Goal: Navigation & Orientation: Find specific page/section

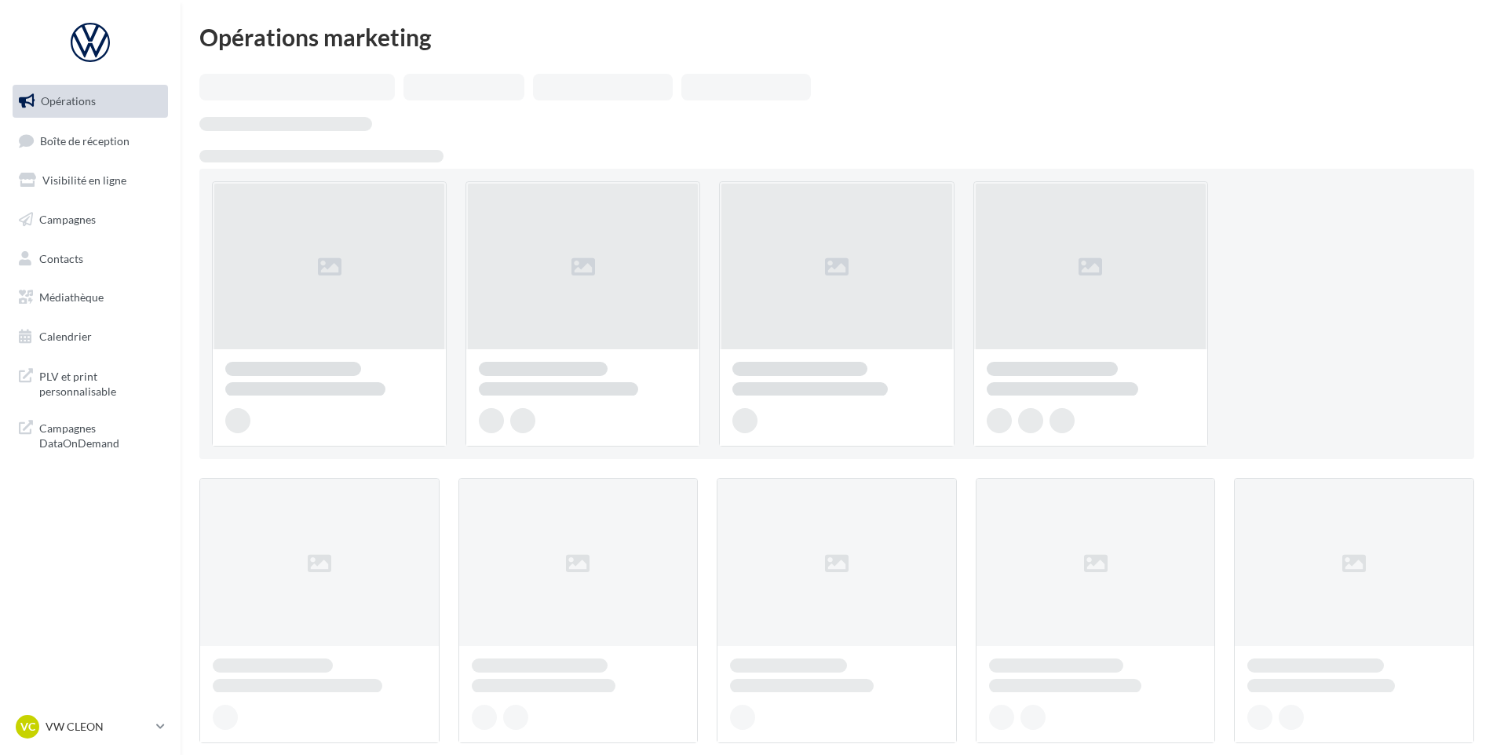
click at [44, 158] on link "Boîte de réception" at bounding box center [90, 141] width 162 height 34
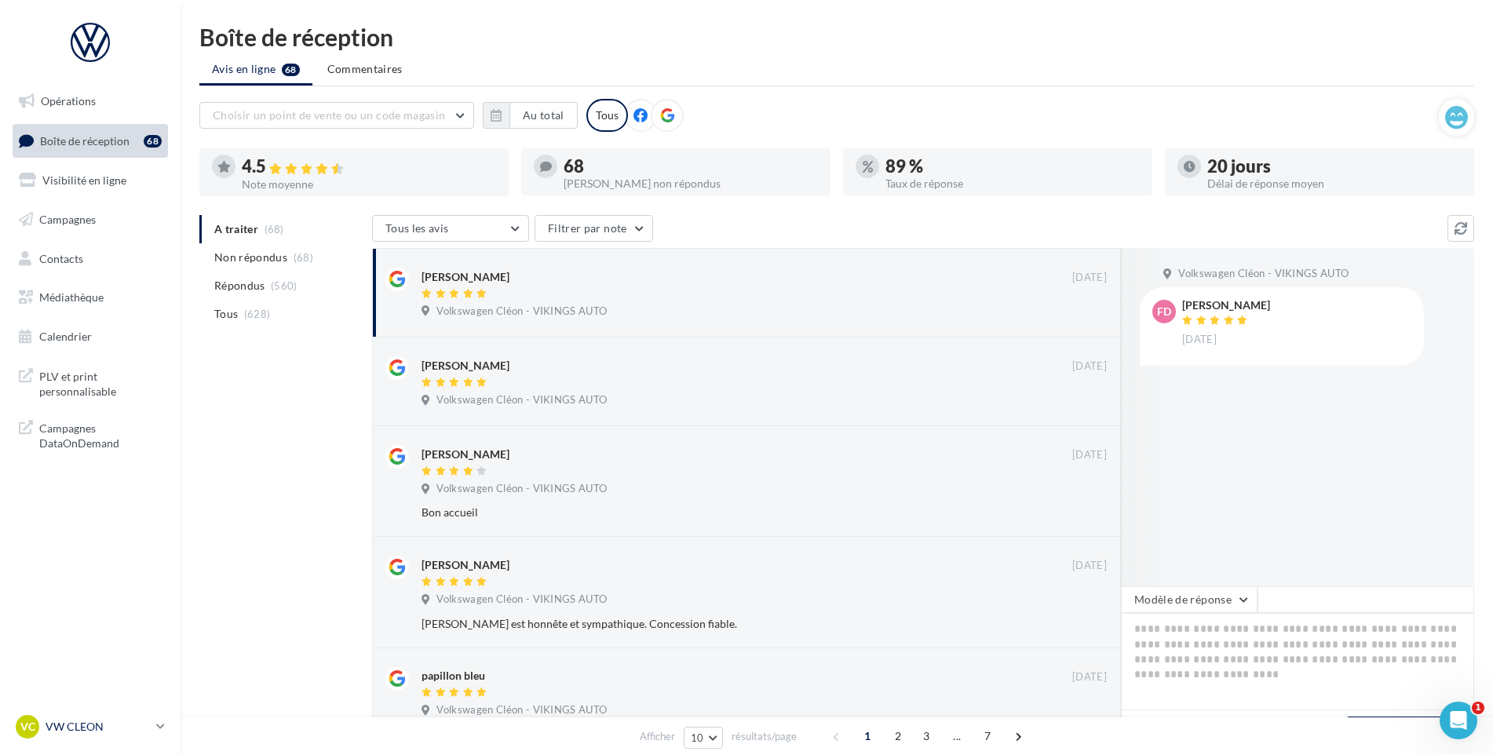
click at [100, 728] on p "VW CLEON" at bounding box center [98, 727] width 104 height 16
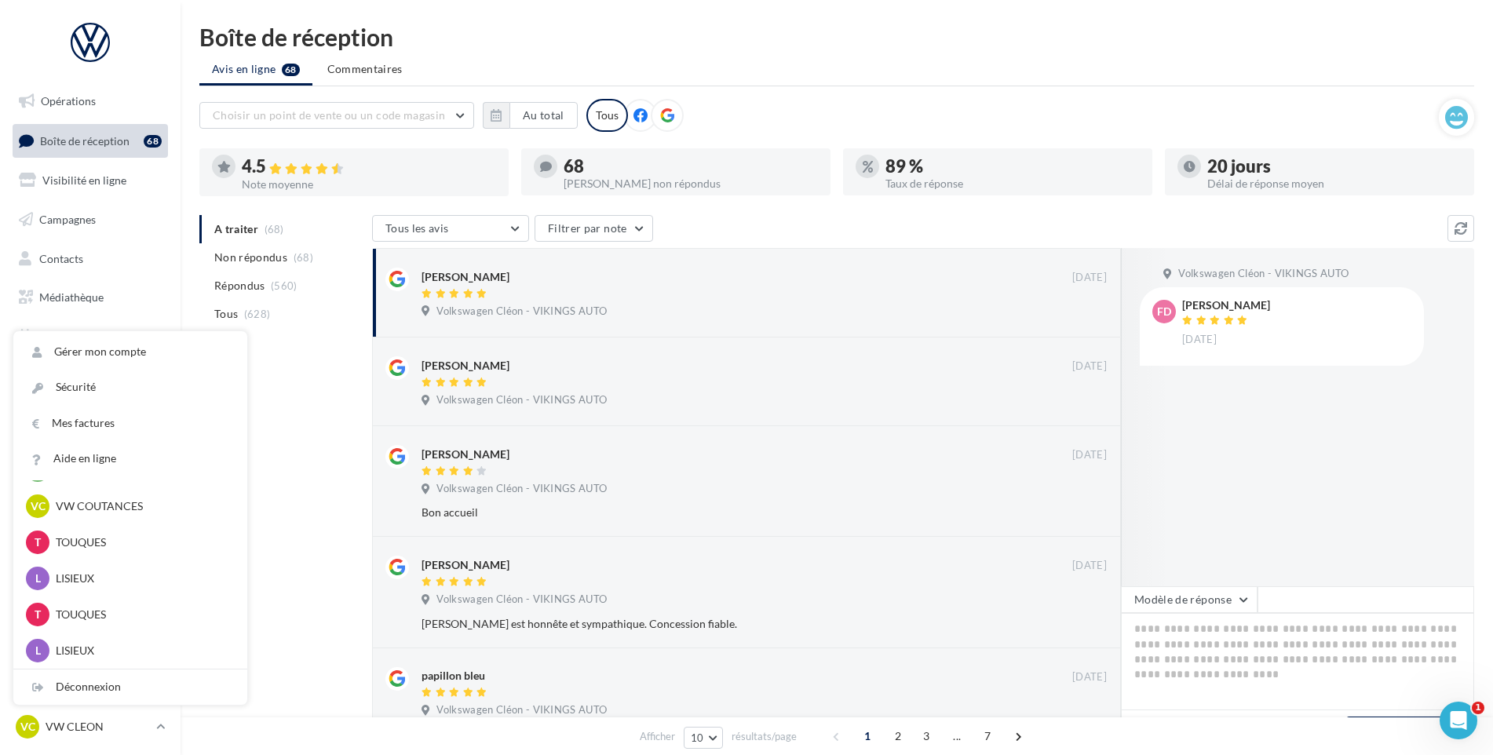
scroll to position [427, 0]
click at [140, 574] on div "VC VW COUTANCES vw-cou-vau" at bounding box center [130, 585] width 209 height 24
